Goal: Information Seeking & Learning: Learn about a topic

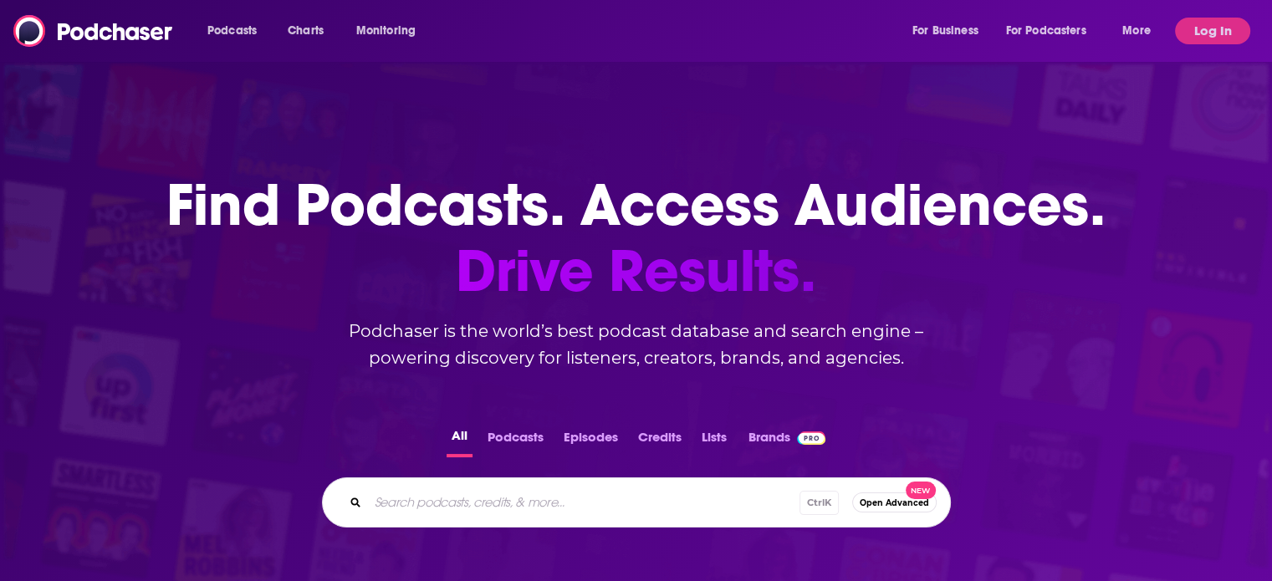
click at [493, 505] on input "Search podcasts, credits, & more..." at bounding box center [583, 502] width 431 height 27
click at [1195, 36] on button "Log In" at bounding box center [1212, 31] width 75 height 27
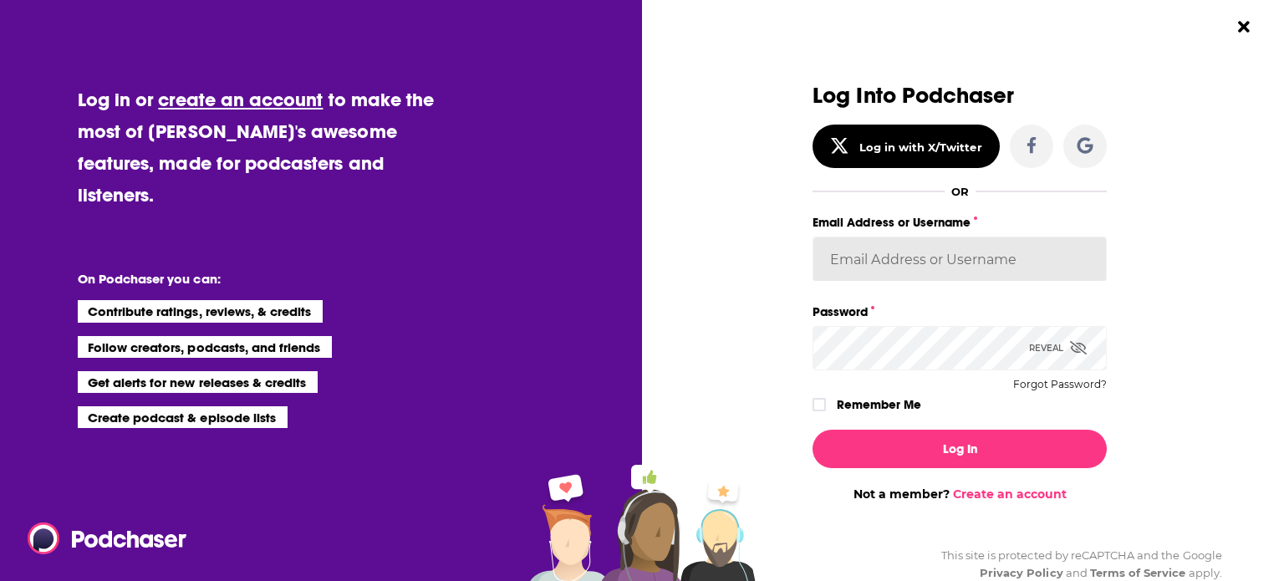
click at [902, 273] on input "Email Address or Username" at bounding box center [960, 259] width 294 height 45
click at [1130, 237] on div "Log Into Podchaser Log in with X/Twitter OR Email Address or Username [EMAIL_AD…" at bounding box center [960, 293] width 417 height 418
drag, startPoint x: 973, startPoint y: 254, endPoint x: 661, endPoint y: 251, distance: 311.9
type input "K"
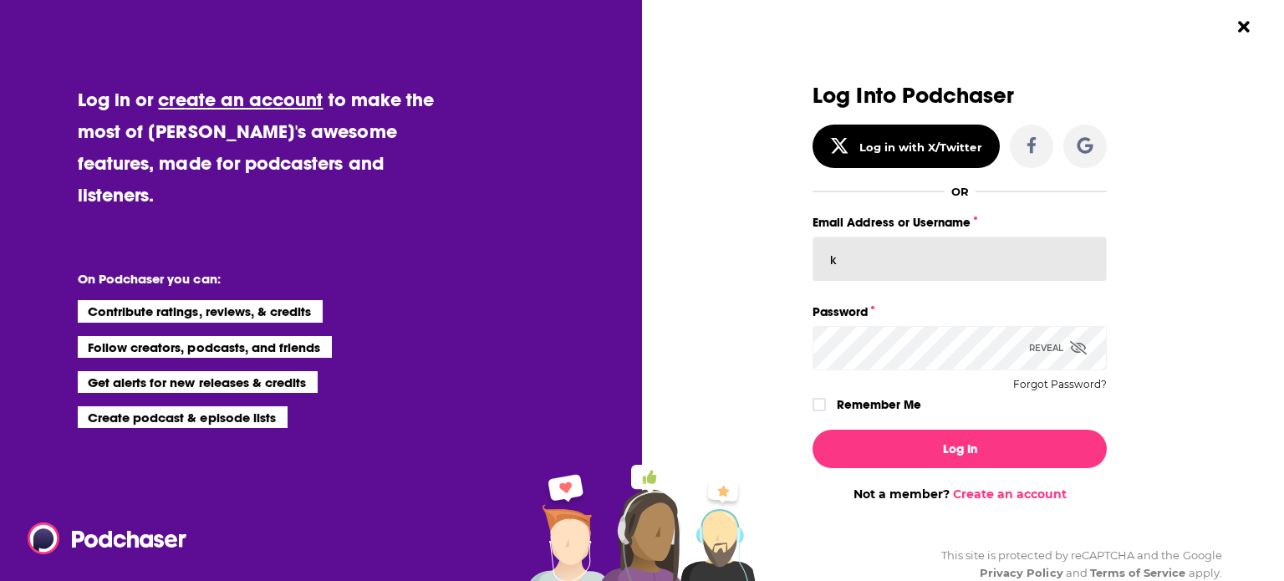
type input "katiedillon"
click at [813, 430] on button "Log In" at bounding box center [960, 449] width 294 height 38
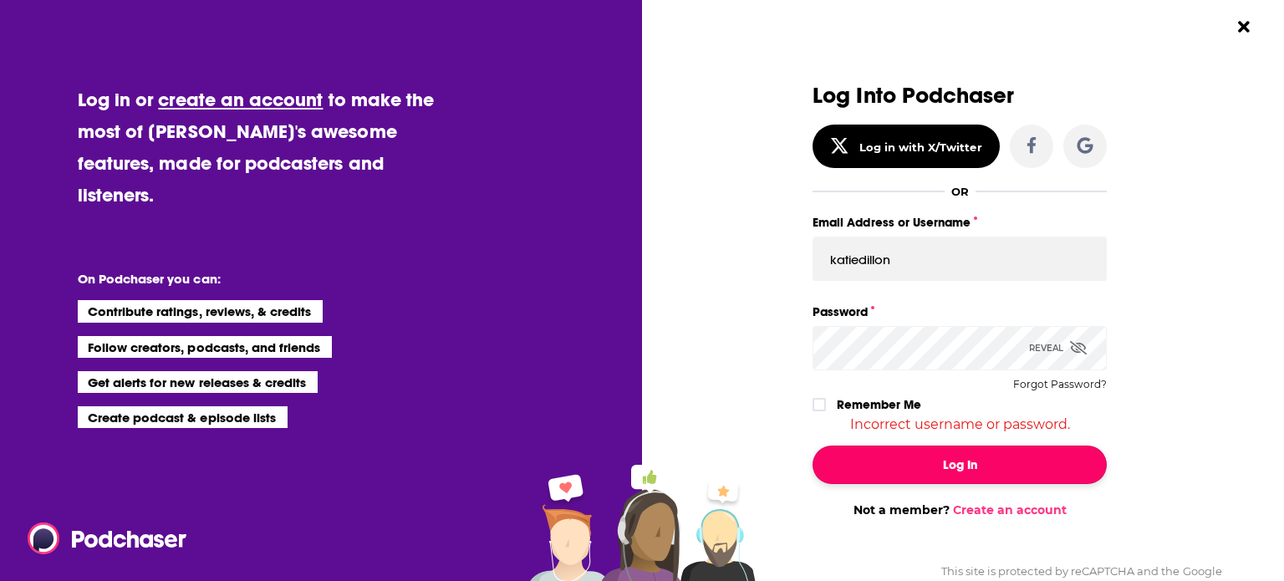
click at [895, 477] on button "Log In" at bounding box center [960, 465] width 294 height 38
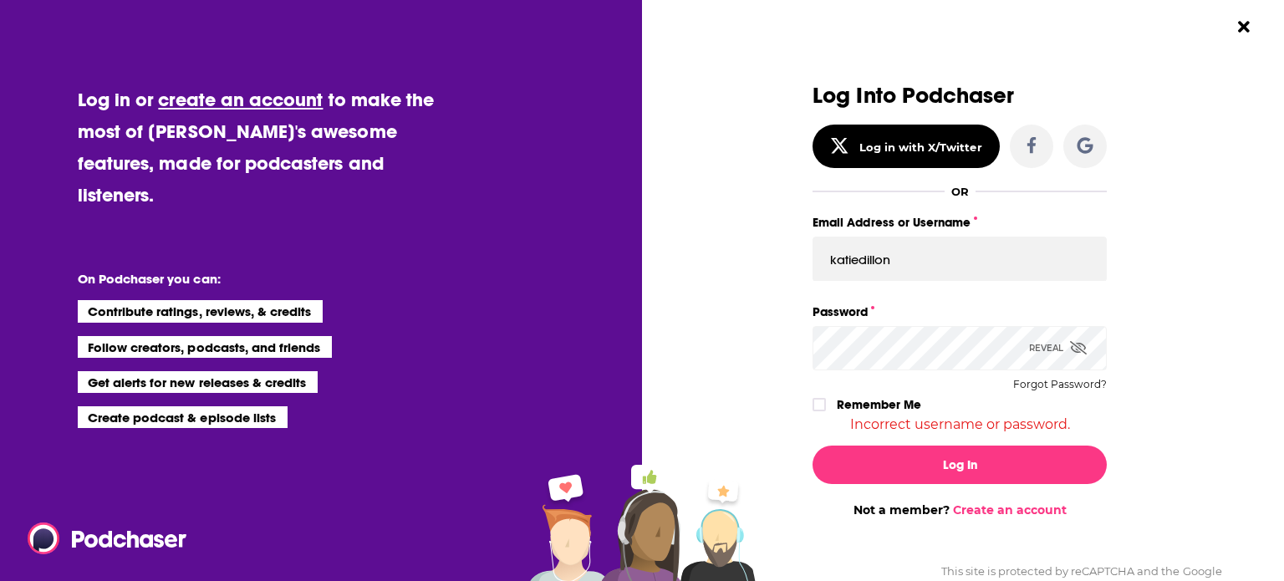
click at [972, 390] on div "Log Into Podchaser Log in with X/Twitter OR Email Address or Username katiedill…" at bounding box center [960, 258] width 294 height 349
click at [640, 324] on div "Log in or create an account to make the most of [PERSON_NAME]'s awesome feature…" at bounding box center [642, 290] width 1284 height 581
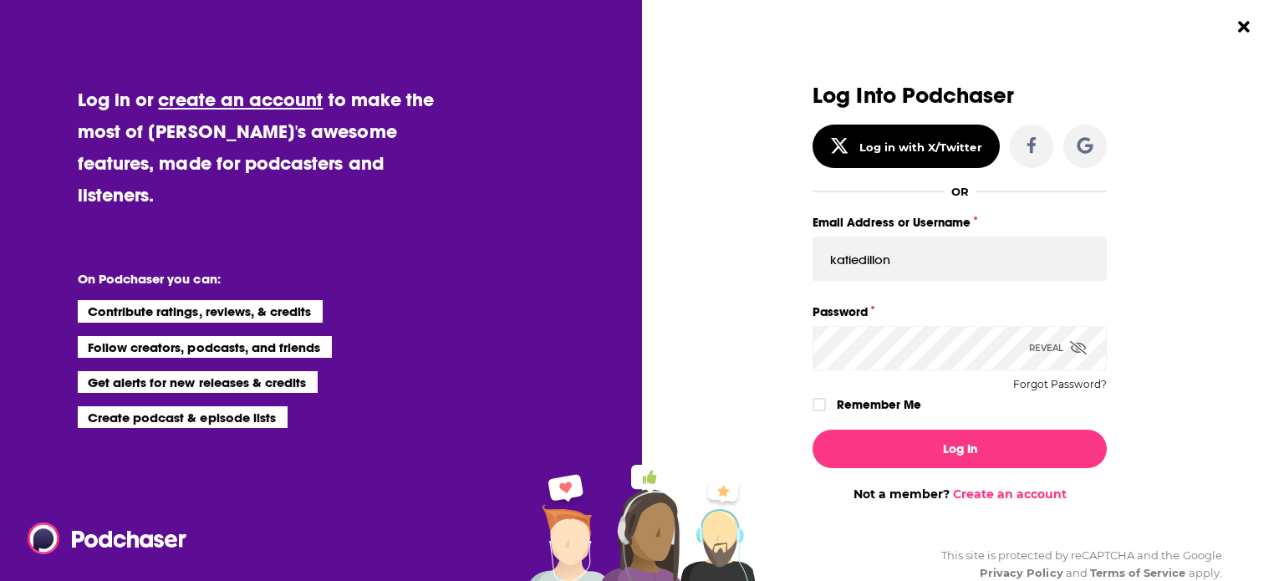
click at [813, 430] on button "Log In" at bounding box center [960, 449] width 294 height 38
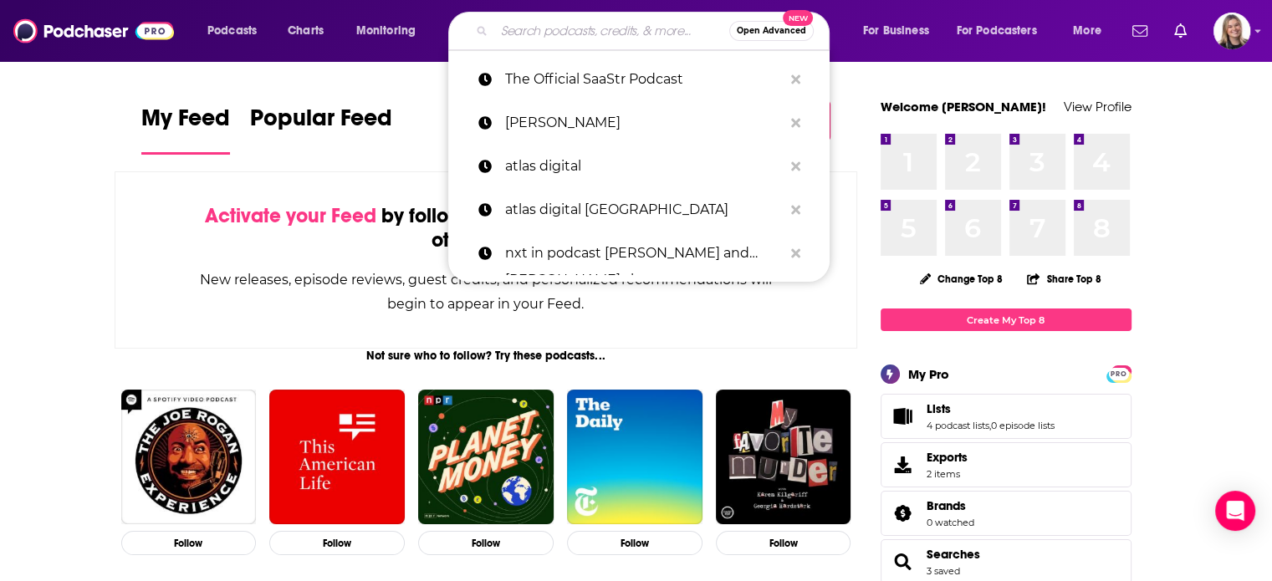
click at [605, 33] on input "Search podcasts, credits, & more..." at bounding box center [611, 31] width 235 height 27
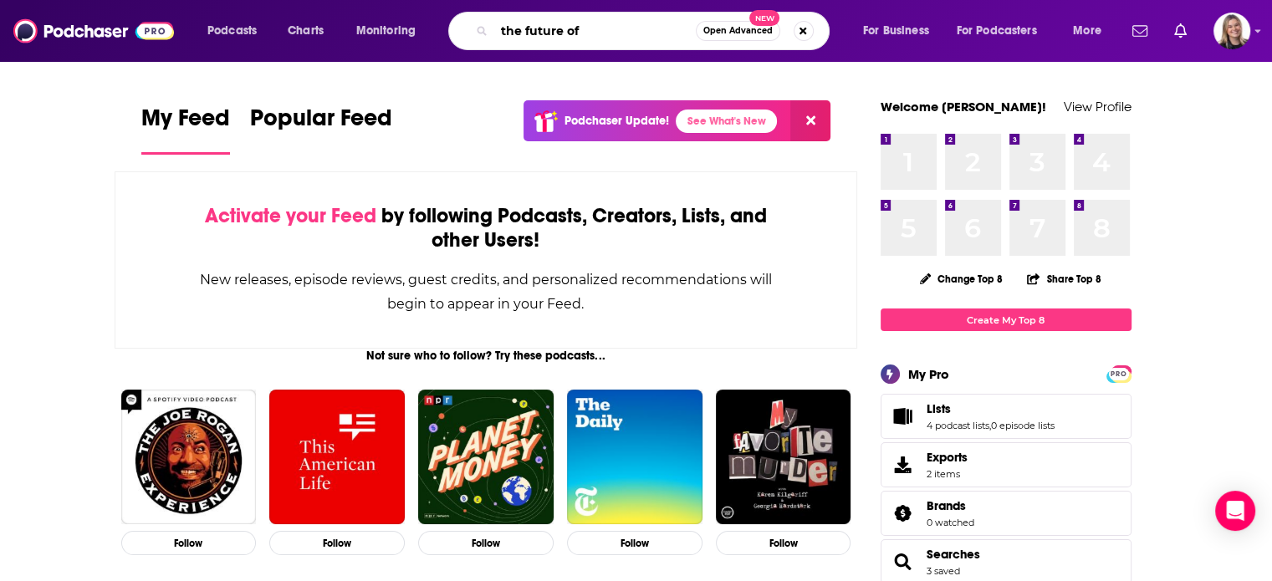
type input "the future of"
